Goal: Task Accomplishment & Management: Use online tool/utility

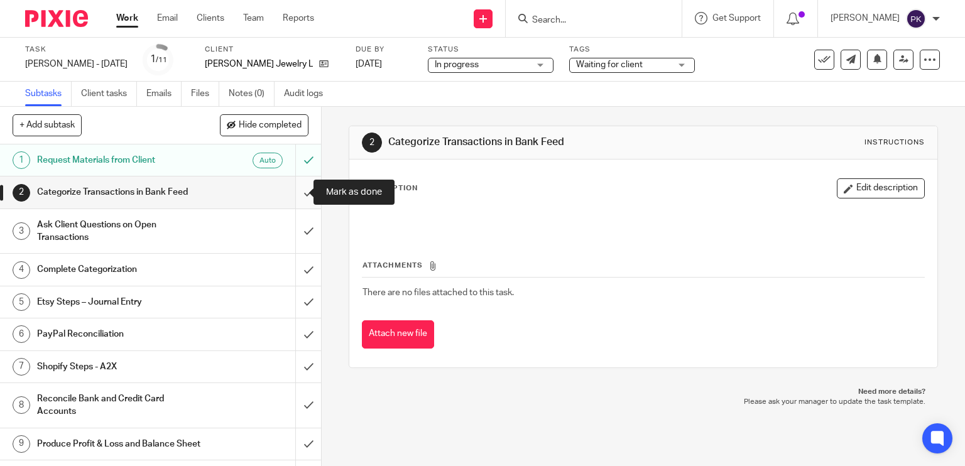
click at [294, 190] on input "submit" at bounding box center [160, 192] width 321 height 31
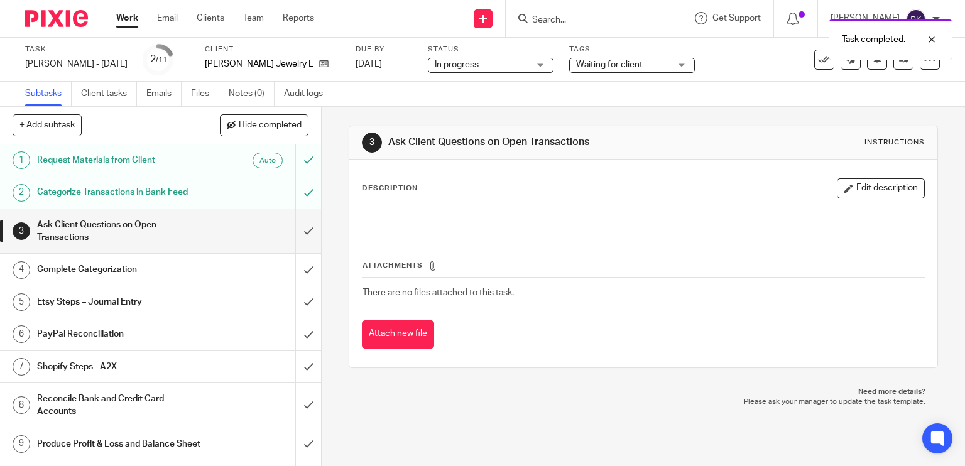
click at [121, 24] on link "Work" at bounding box center [127, 18] width 22 height 13
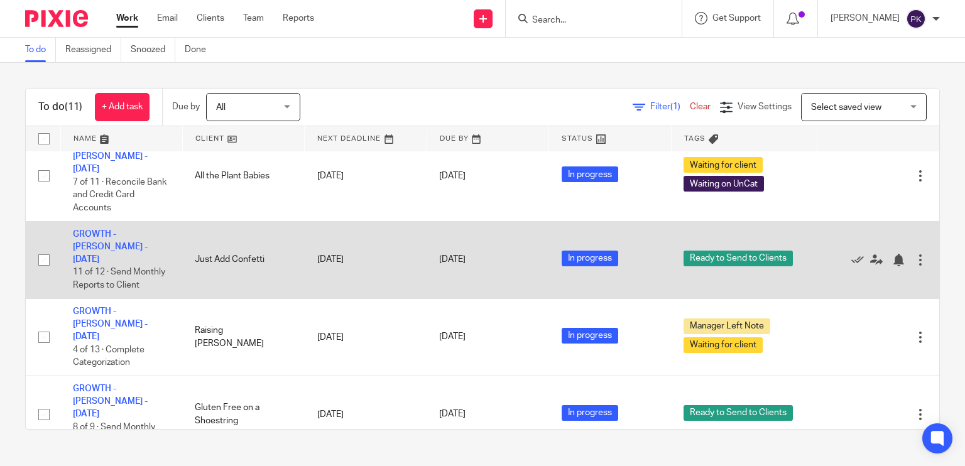
scroll to position [111, 0]
